Goal: Transaction & Acquisition: Download file/media

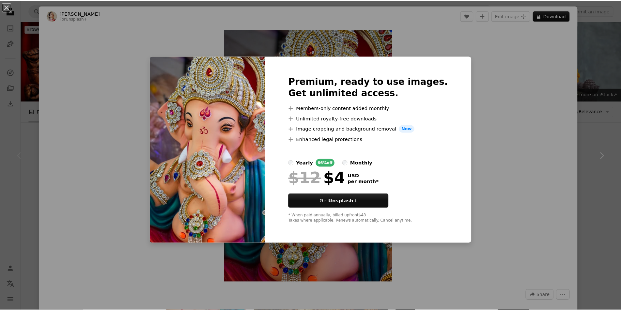
scroll to position [98, 0]
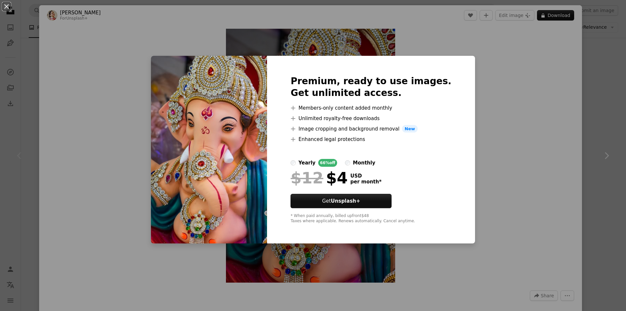
click at [470, 56] on div "An X shape Premium, ready to use images. Get unlimited access. A plus sign Memb…" at bounding box center [313, 155] width 626 height 311
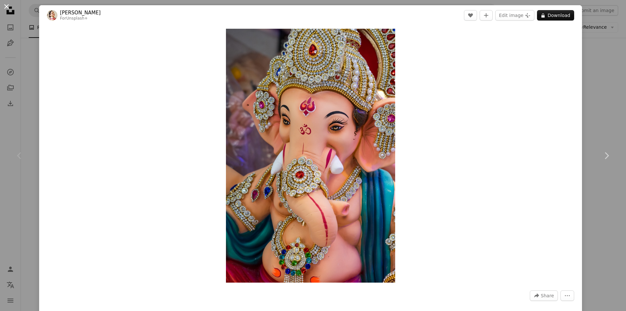
click at [5, 7] on button "An X shape" at bounding box center [7, 7] width 8 height 8
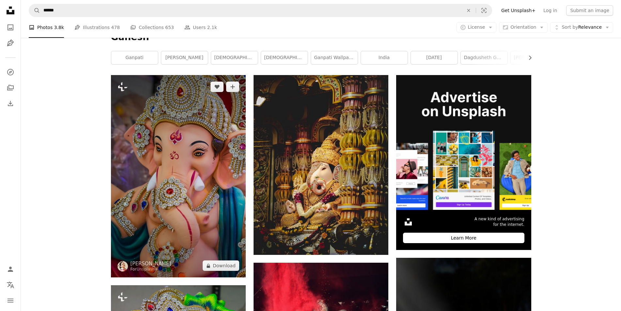
click at [225, 272] on img at bounding box center [178, 176] width 135 height 202
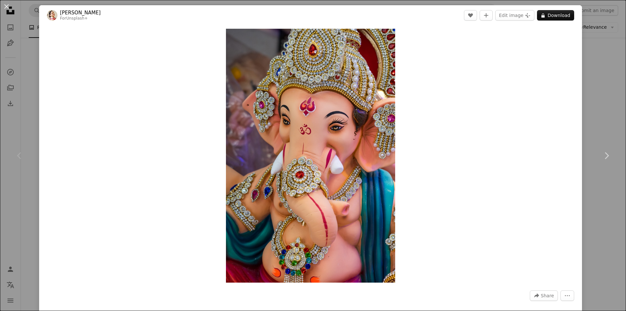
click at [4, 9] on button "An X shape" at bounding box center [7, 7] width 8 height 8
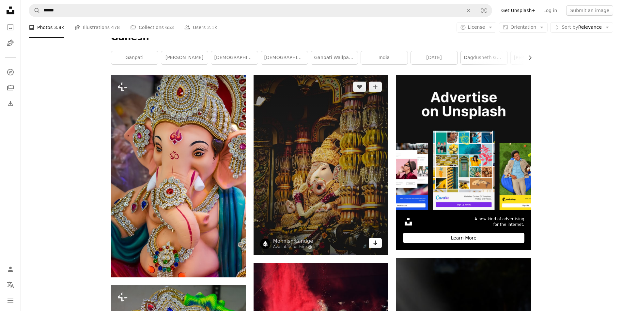
click at [377, 246] on icon "Arrow pointing down" at bounding box center [375, 243] width 5 height 8
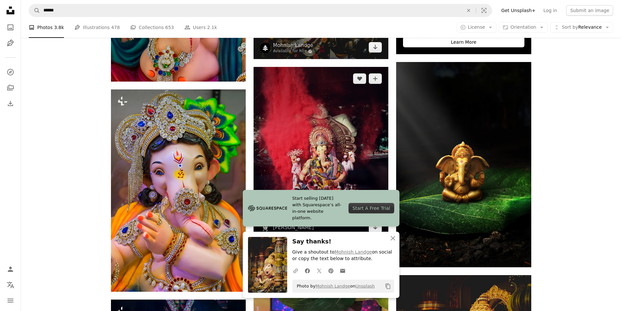
scroll to position [326, 0]
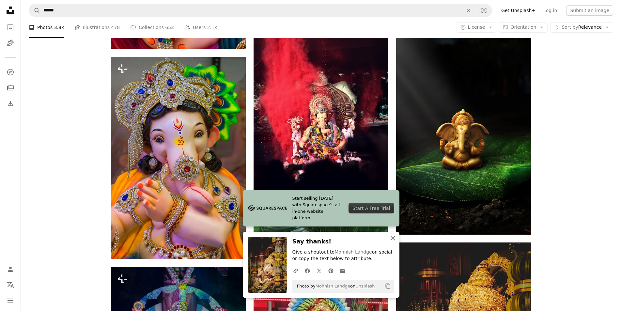
click at [395, 240] on icon "button" at bounding box center [393, 238] width 5 height 5
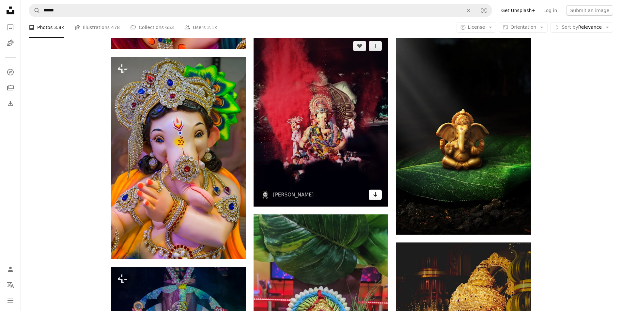
click at [378, 197] on icon "Arrow pointing down" at bounding box center [375, 195] width 5 height 8
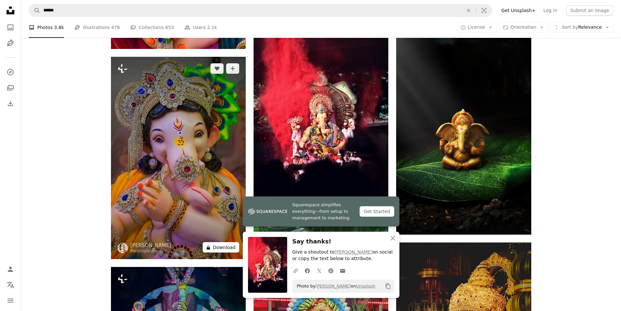
click at [222, 248] on button "A lock Download" at bounding box center [221, 247] width 37 height 10
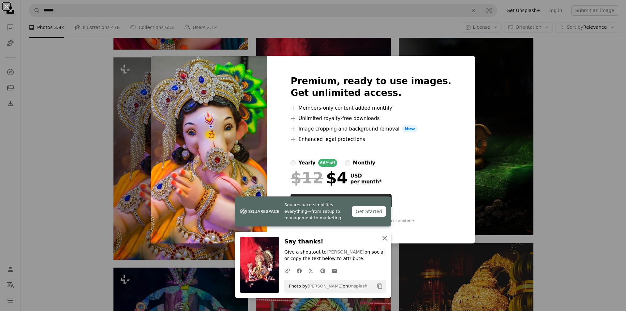
click at [388, 241] on icon "An X shape" at bounding box center [385, 238] width 8 height 8
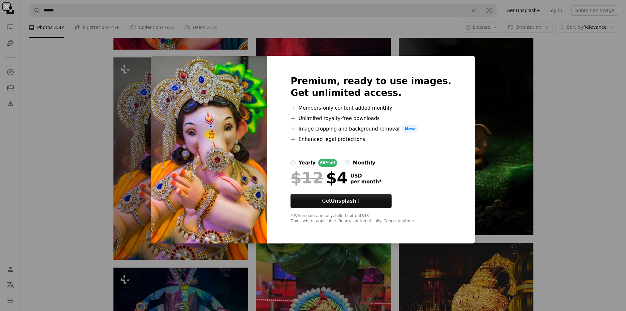
click at [476, 180] on div "An X shape Premium, ready to use images. Get unlimited access. A plus sign Memb…" at bounding box center [313, 155] width 626 height 311
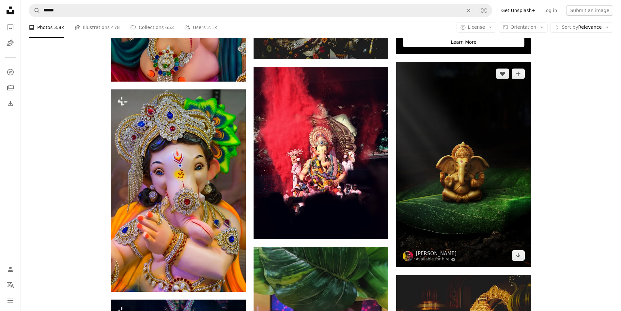
scroll to position [294, 0]
click at [520, 258] on icon "Arrow pointing down" at bounding box center [517, 255] width 5 height 8
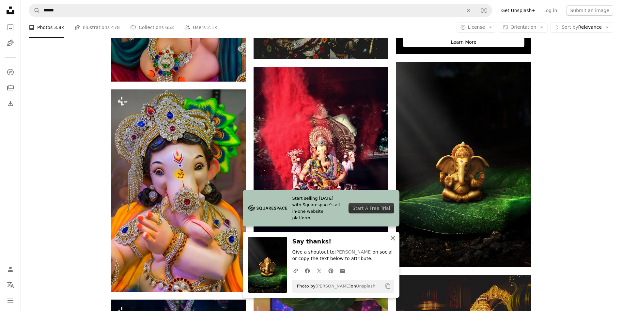
drag, startPoint x: 391, startPoint y: 236, endPoint x: 396, endPoint y: 235, distance: 6.0
click at [393, 236] on icon "An X shape" at bounding box center [393, 238] width 8 height 8
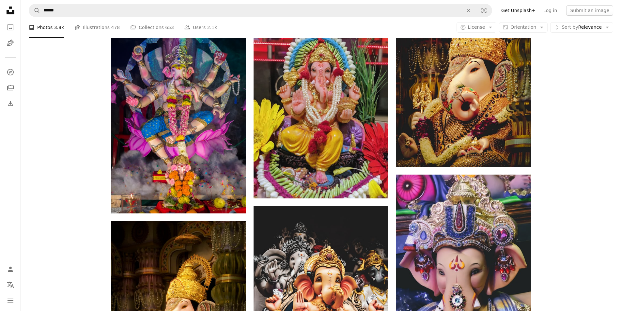
scroll to position [584, 0]
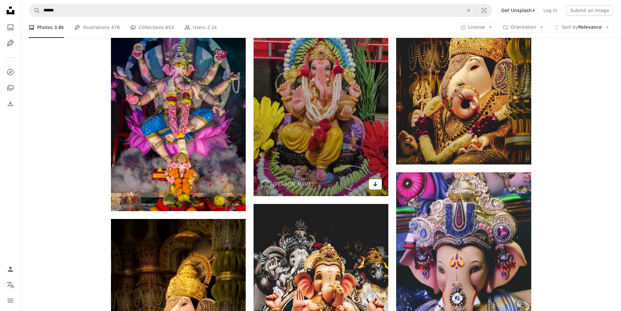
click at [377, 185] on icon "Arrow pointing down" at bounding box center [375, 184] width 5 height 8
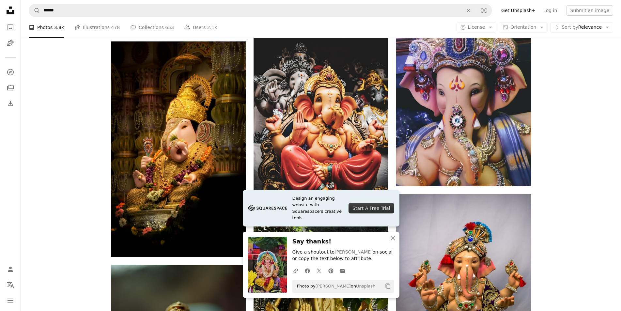
scroll to position [790, 0]
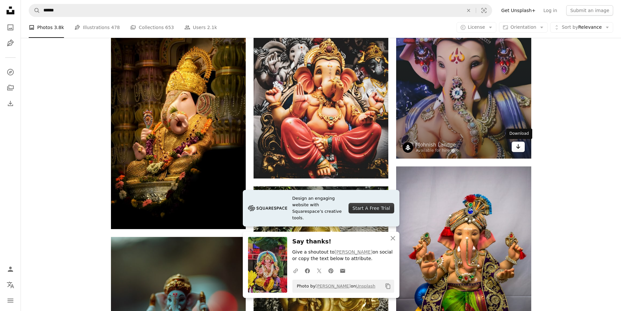
click at [517, 149] on icon "Arrow pointing down" at bounding box center [517, 147] width 5 height 8
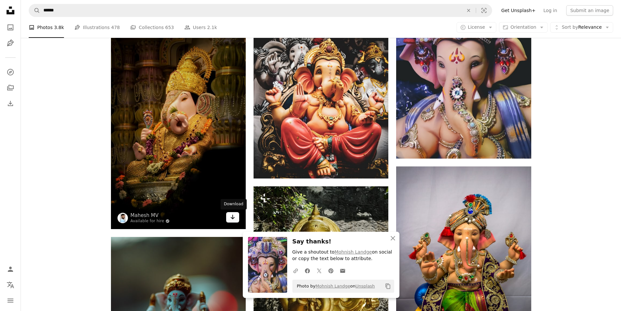
click at [235, 218] on link "Arrow pointing down" at bounding box center [232, 217] width 13 height 10
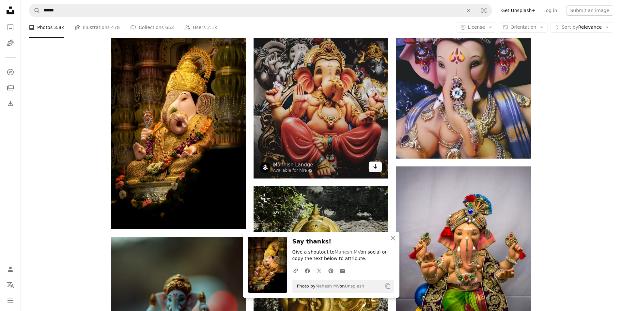
click at [373, 167] on icon "Arrow pointing down" at bounding box center [375, 166] width 5 height 8
